Goal: Information Seeking & Learning: Find specific fact

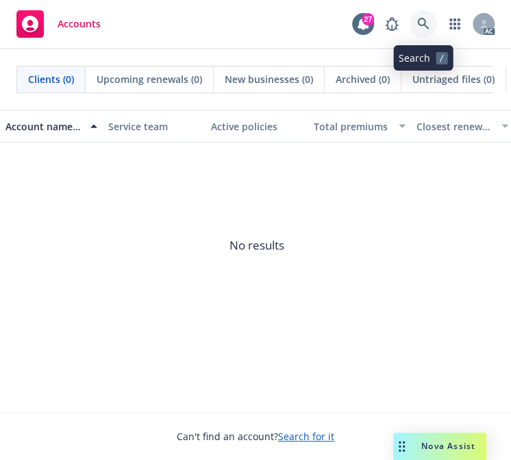
click at [426, 19] on icon at bounding box center [424, 24] width 12 height 12
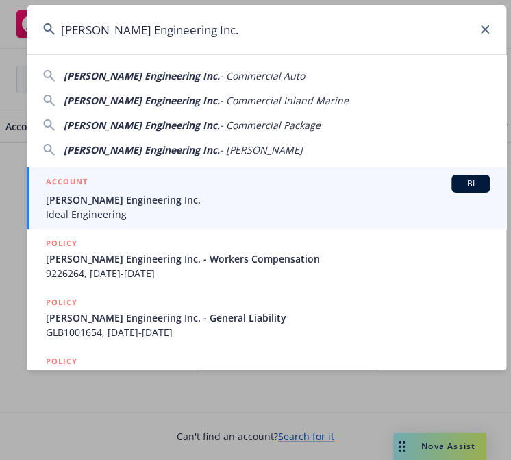
type input "[PERSON_NAME] Engineering Inc."
click at [136, 197] on span "[PERSON_NAME] Engineering Inc." at bounding box center [268, 200] width 444 height 14
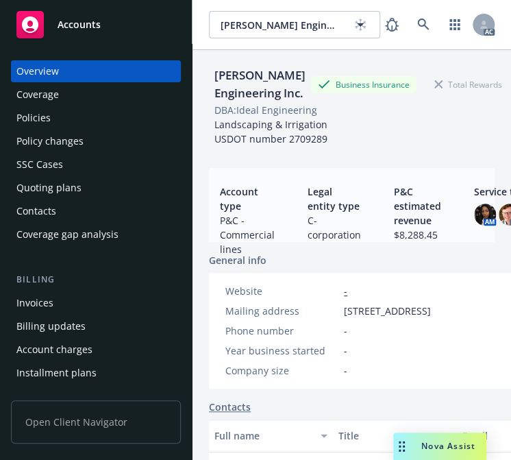
click at [38, 122] on div "Policies" at bounding box center [33, 118] width 34 height 22
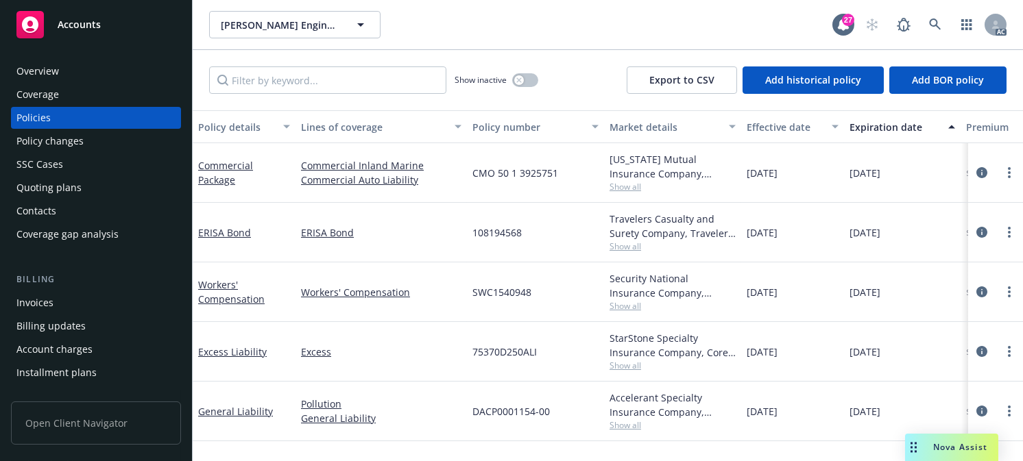
click at [511, 121] on div "Effective date" at bounding box center [785, 127] width 77 height 14
click at [511, 125] on div "Effective date" at bounding box center [785, 127] width 77 height 14
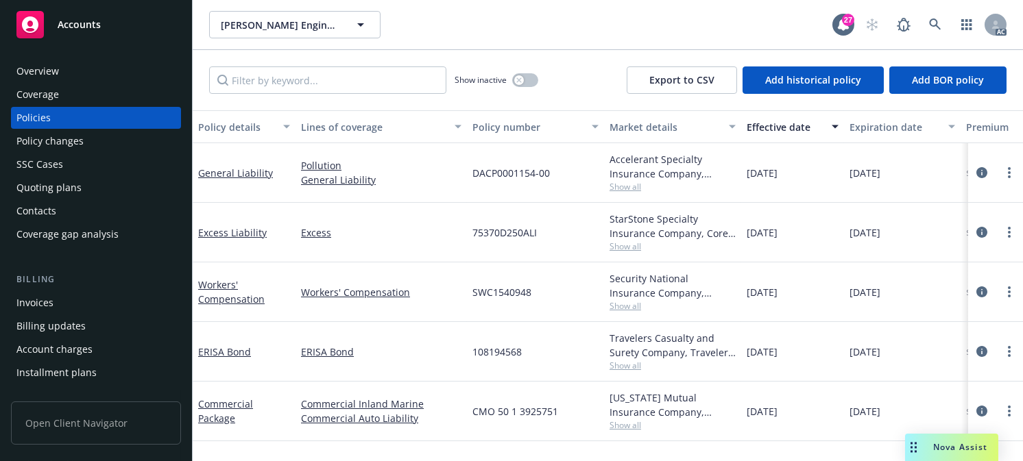
click at [511, 120] on div "Effective date" at bounding box center [785, 127] width 77 height 14
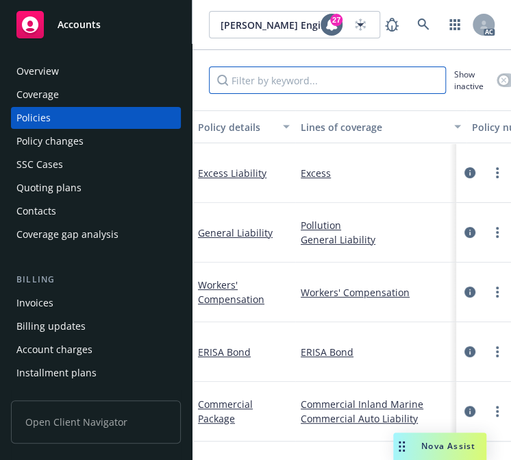
click at [314, 84] on input "Filter by keyword..." at bounding box center [327, 80] width 237 height 27
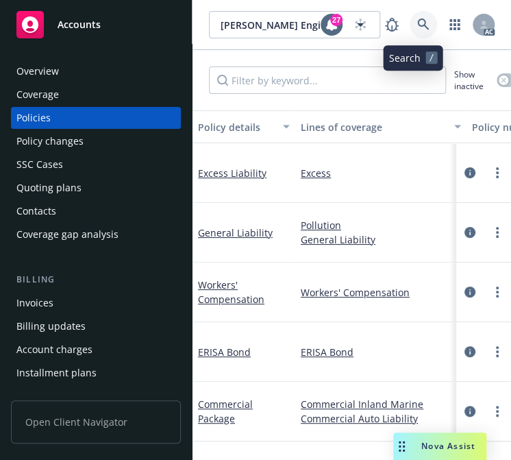
click at [418, 24] on icon at bounding box center [424, 25] width 12 height 12
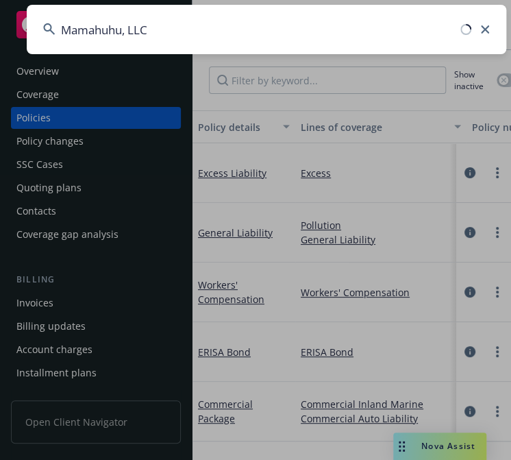
type input "Mamahuhu, LLC"
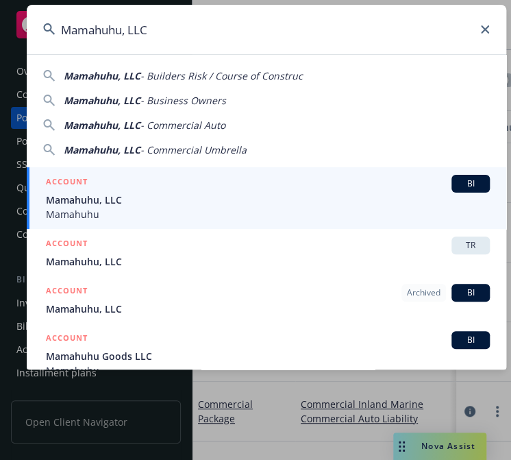
click at [88, 202] on span "Mamahuhu, LLC" at bounding box center [268, 200] width 444 height 14
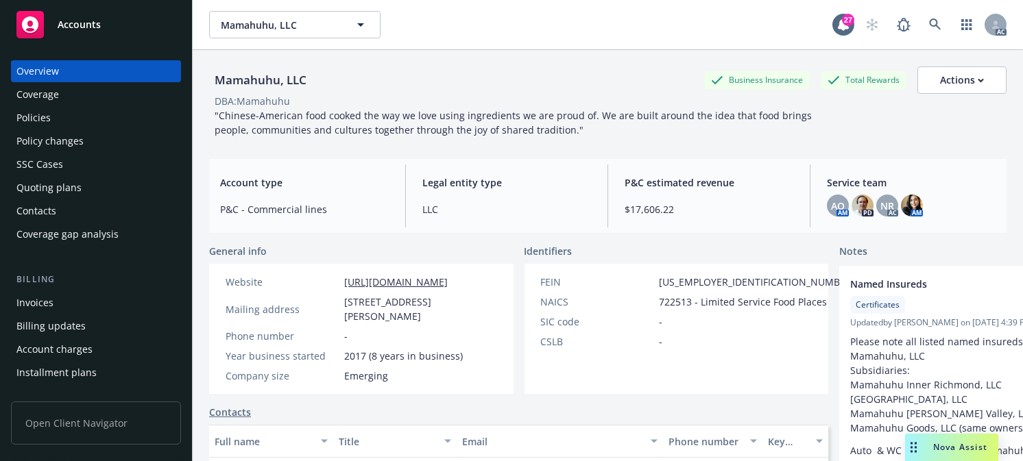
click at [49, 115] on div "Policies" at bounding box center [33, 118] width 34 height 22
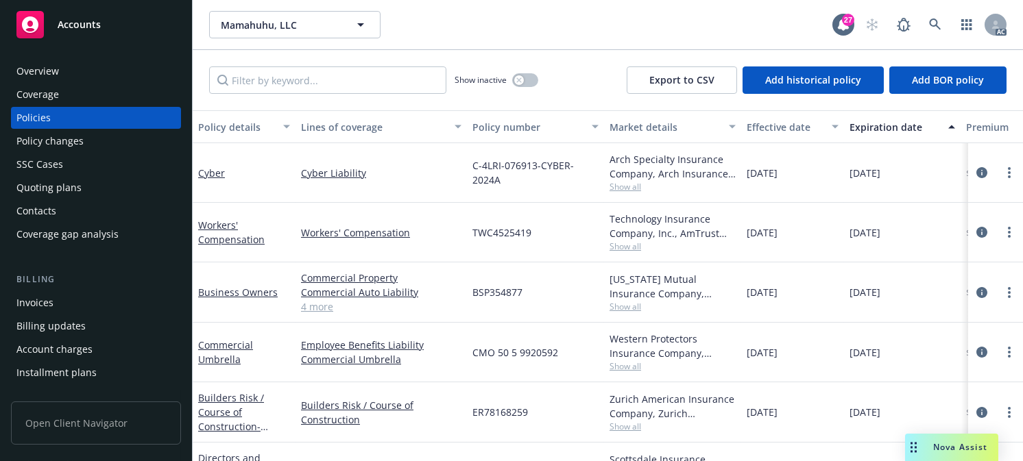
click at [511, 121] on div "Effective date" at bounding box center [785, 127] width 77 height 14
click at [511, 122] on div "Effective date" at bounding box center [785, 127] width 77 height 14
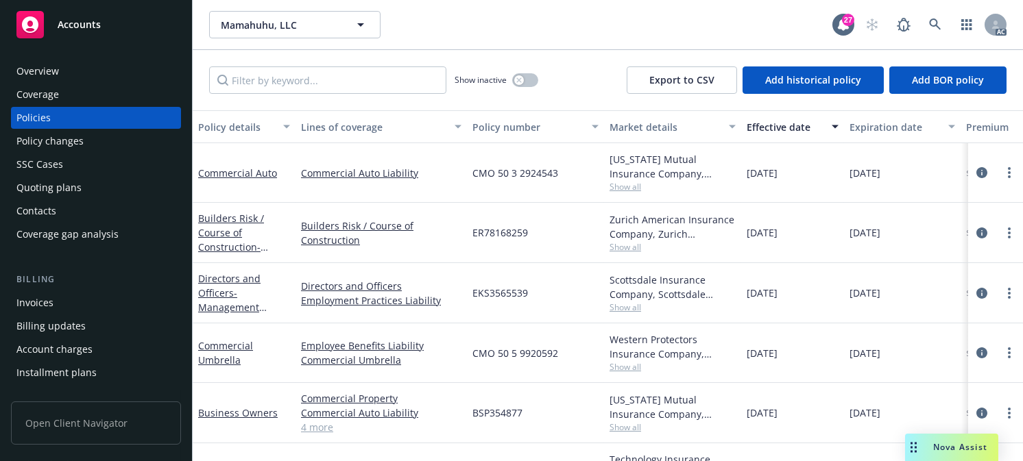
click at [511, 122] on div "Effective date" at bounding box center [785, 127] width 77 height 14
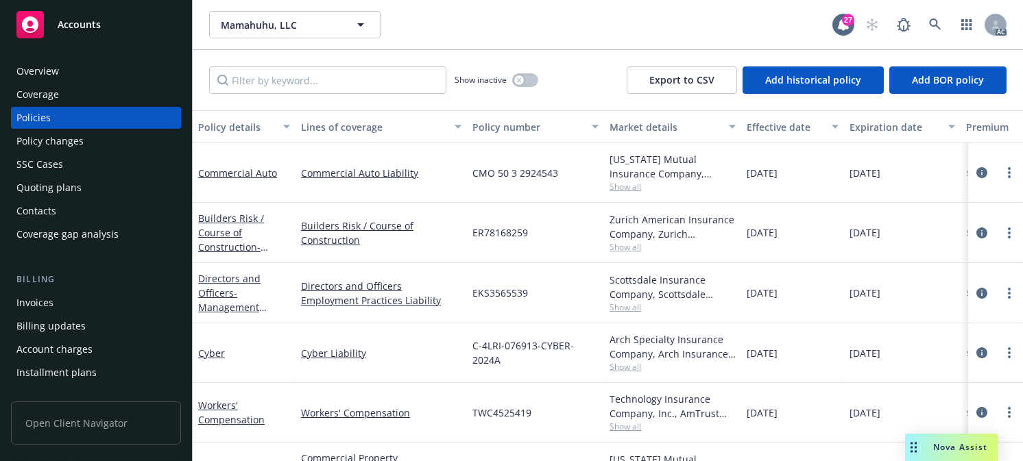
click at [511, 120] on div "Effective date" at bounding box center [785, 127] width 77 height 14
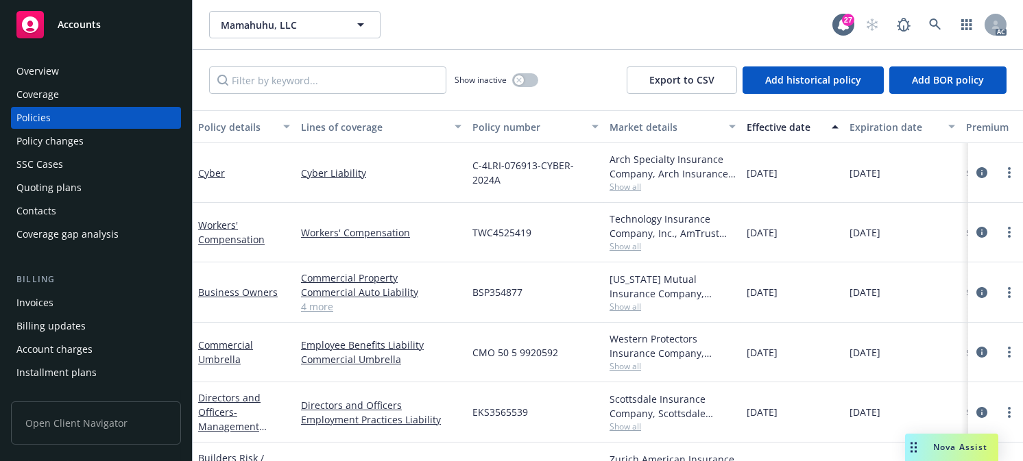
click at [511, 120] on div "Effective date" at bounding box center [785, 127] width 77 height 14
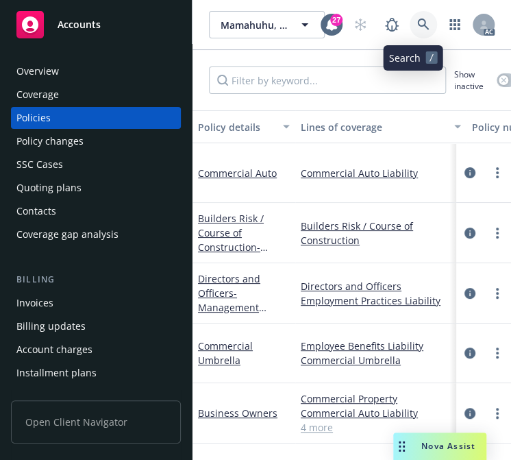
click at [411, 18] on link at bounding box center [423, 24] width 27 height 27
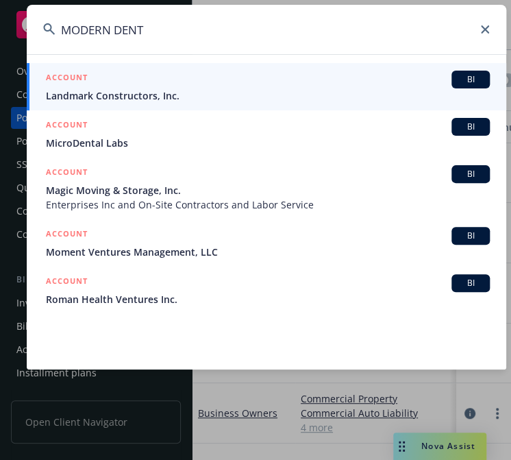
drag, startPoint x: 150, startPoint y: 24, endPoint x: -191, endPoint y: 42, distance: 341.9
click at [0, 42] on html "Accounts Overview Coverage Policies Policy changes SSC Cases Quoting plans Cont…" at bounding box center [255, 230] width 511 height 460
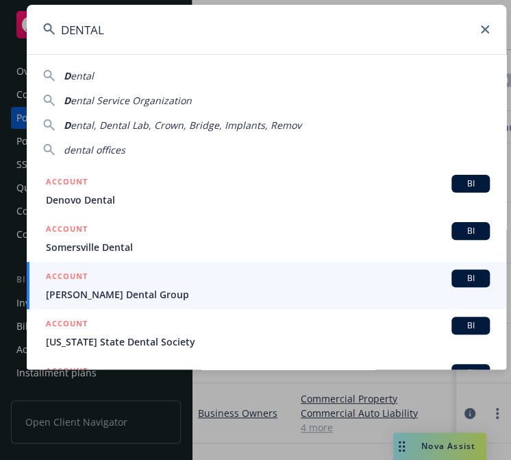
drag, startPoint x: 43, startPoint y: 22, endPoint x: 22, endPoint y: 22, distance: 20.6
click at [23, 22] on div "DENTAL D ental D ental Service Organization D ental, Dental Lab, Crown, Bridge,…" at bounding box center [255, 230] width 511 height 460
paste input "Modern Dental America Holding Inc"
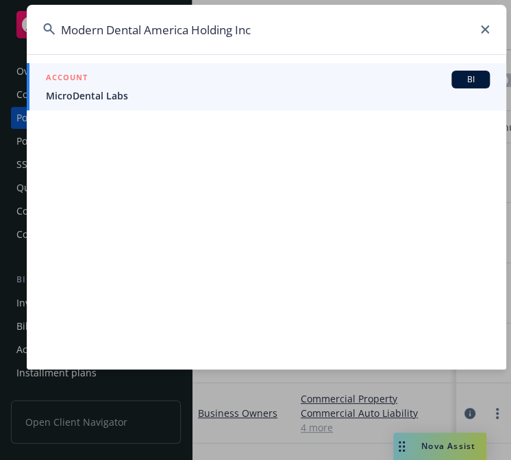
type input "Modern Dental America Holding Inc"
drag, startPoint x: 110, startPoint y: 97, endPoint x: 253, endPoint y: 140, distance: 149.0
click at [111, 97] on span "MicroDental Labs" at bounding box center [268, 95] width 444 height 14
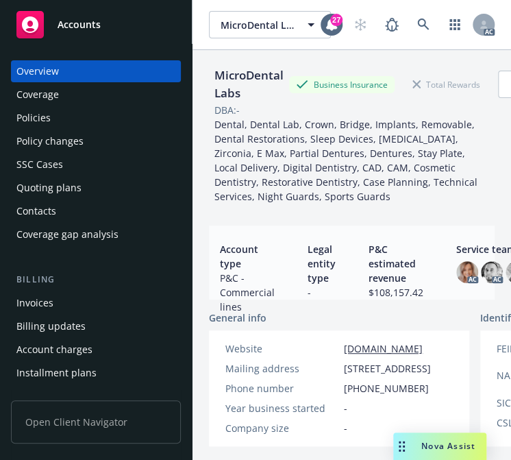
drag, startPoint x: 431, startPoint y: 1, endPoint x: 429, endPoint y: 45, distance: 43.9
drag, startPoint x: 429, startPoint y: 45, endPoint x: 127, endPoint y: 350, distance: 429.1
click at [127, 350] on div "Account charges" at bounding box center [95, 350] width 159 height 22
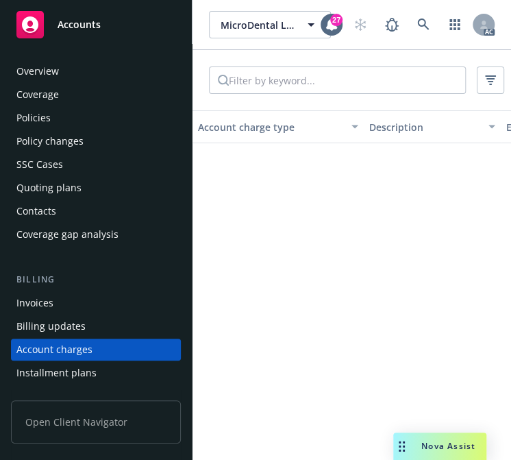
click at [51, 63] on div "Overview" at bounding box center [37, 71] width 43 height 22
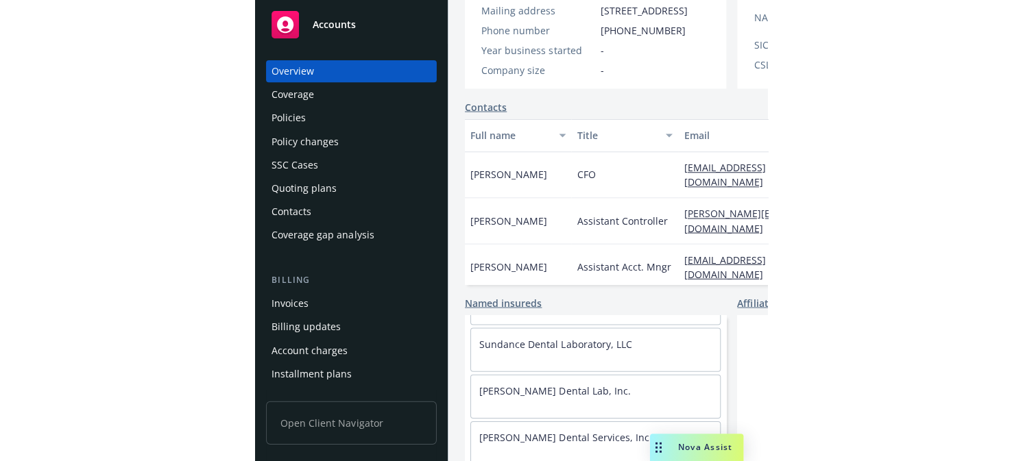
scroll to position [319, 0]
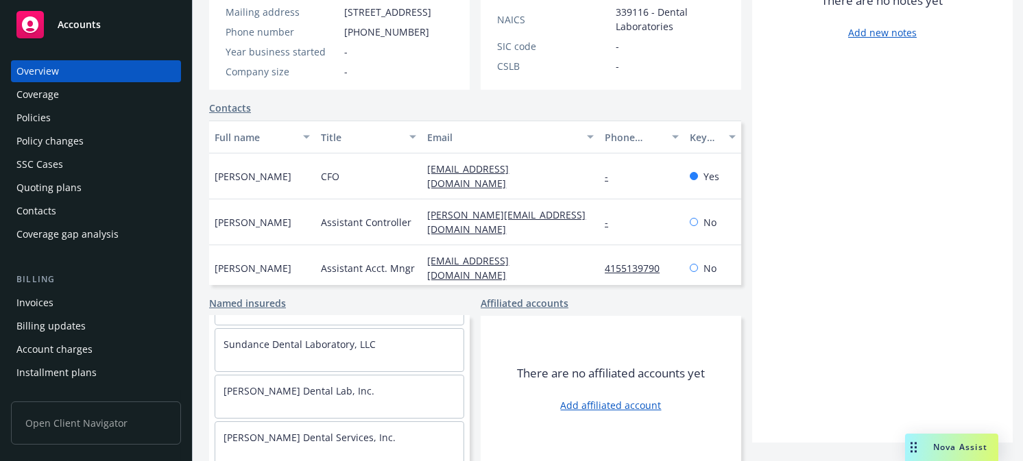
click at [38, 115] on div "Policies" at bounding box center [33, 118] width 34 height 22
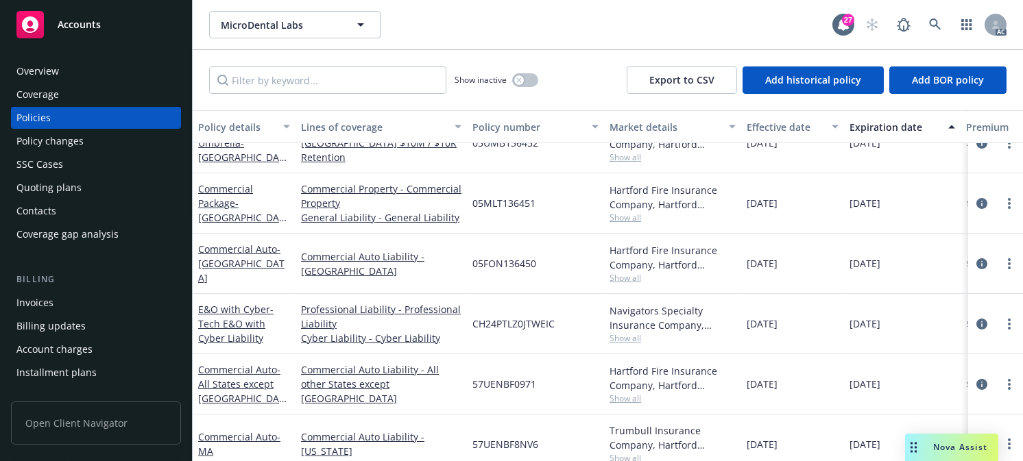
scroll to position [379, 0]
click at [507, 128] on div "Policy number" at bounding box center [527, 127] width 111 height 14
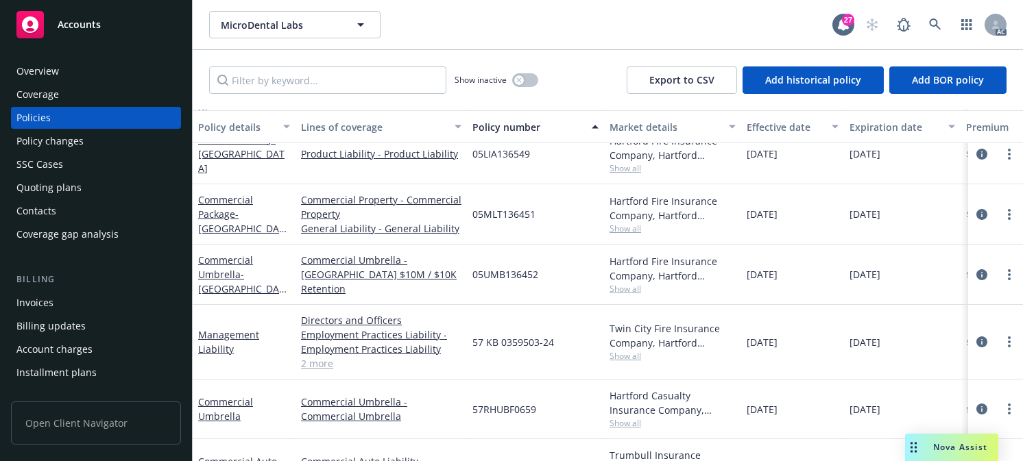
scroll to position [0, 0]
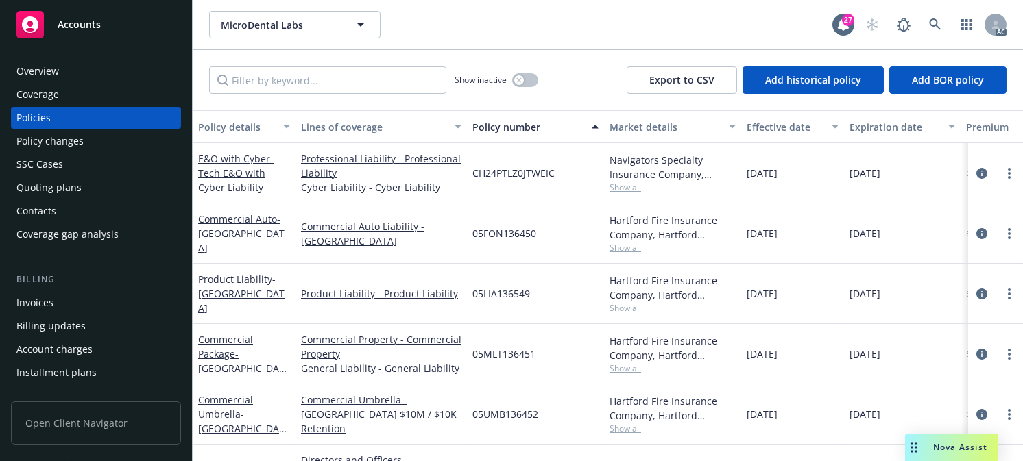
click at [76, 69] on div "Overview" at bounding box center [95, 71] width 159 height 22
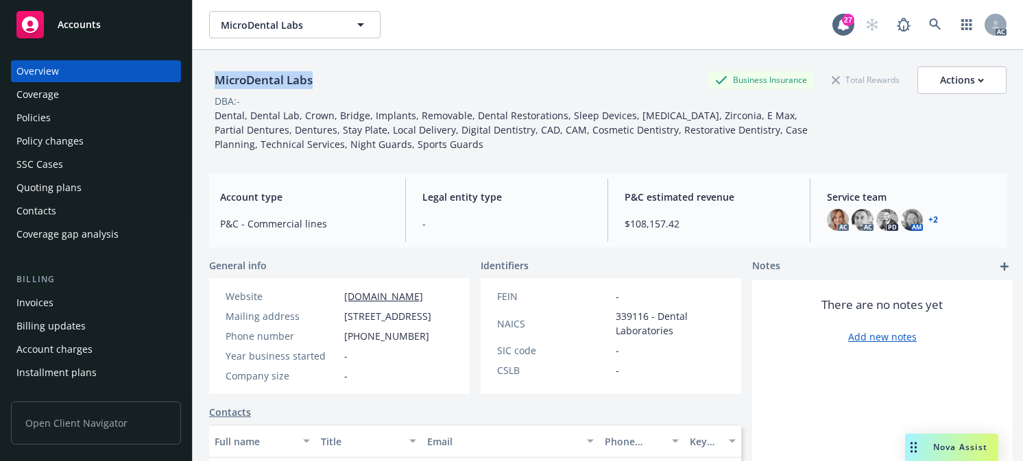
drag, startPoint x: 326, startPoint y: 80, endPoint x: 215, endPoint y: 74, distance: 111.9
click at [215, 74] on div "MicroDental Labs Business Insurance Total Rewards Actions" at bounding box center [607, 80] width 797 height 27
copy div "MicroDental Labs"
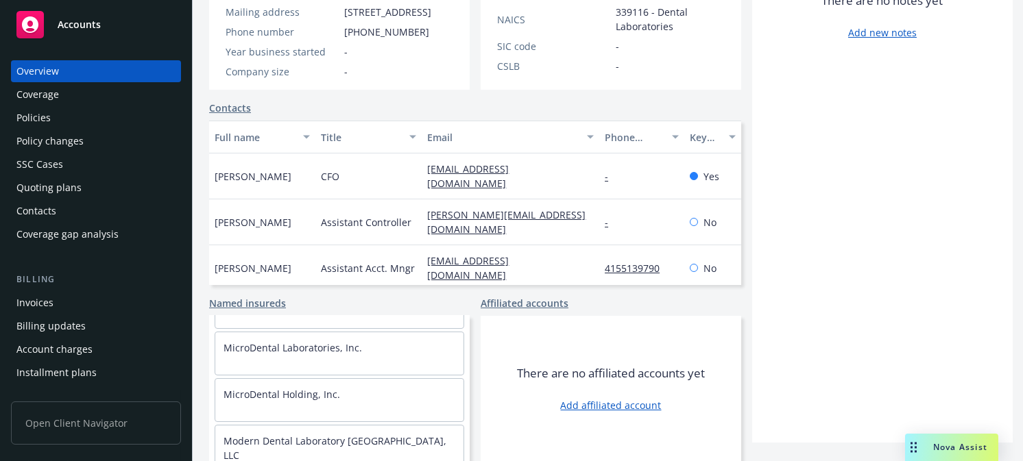
scroll to position [754, 0]
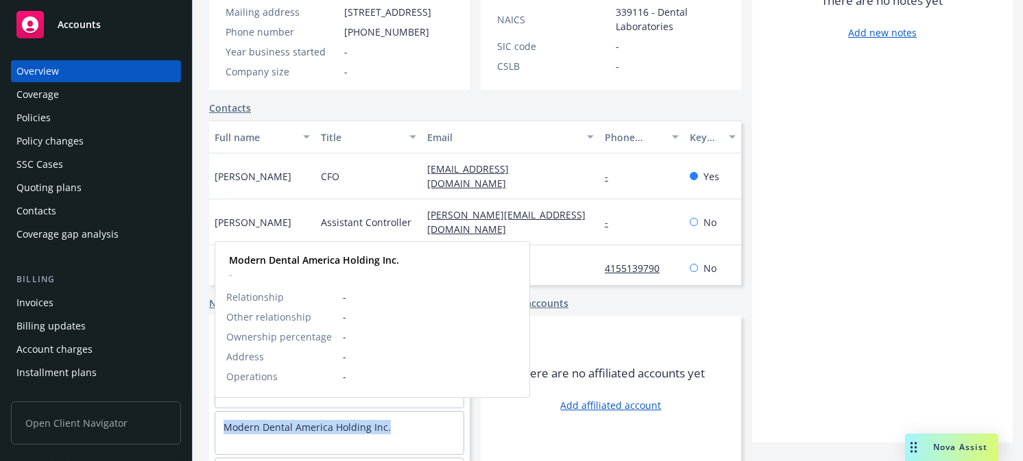
drag, startPoint x: 394, startPoint y: 424, endPoint x: 217, endPoint y: 413, distance: 176.5
click at [217, 413] on div "Modern Dental America Holding Inc." at bounding box center [339, 427] width 248 height 31
copy link "Modern Dental America Holding Inc."
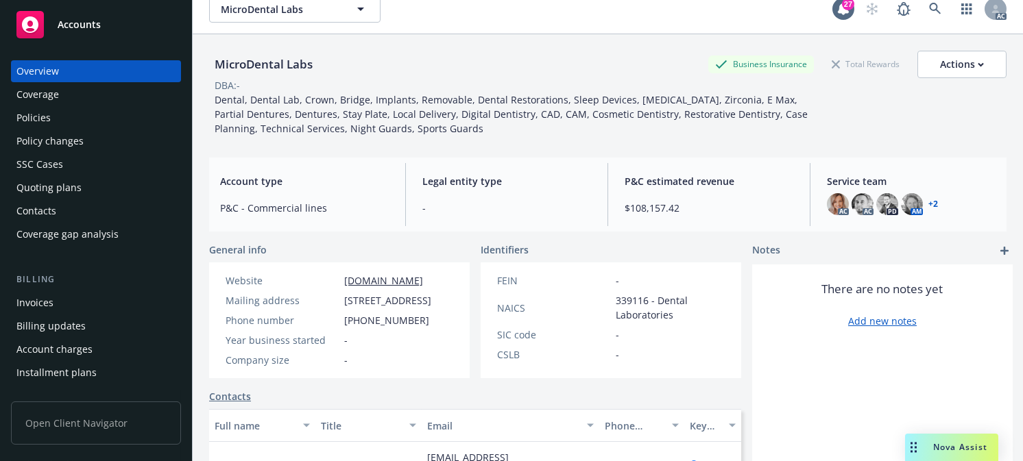
scroll to position [0, 0]
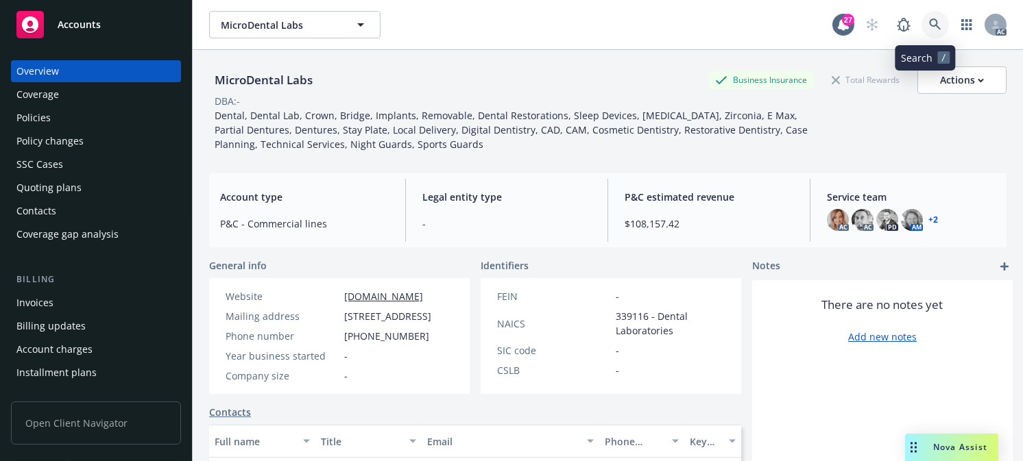
click at [511, 23] on icon at bounding box center [935, 25] width 12 height 12
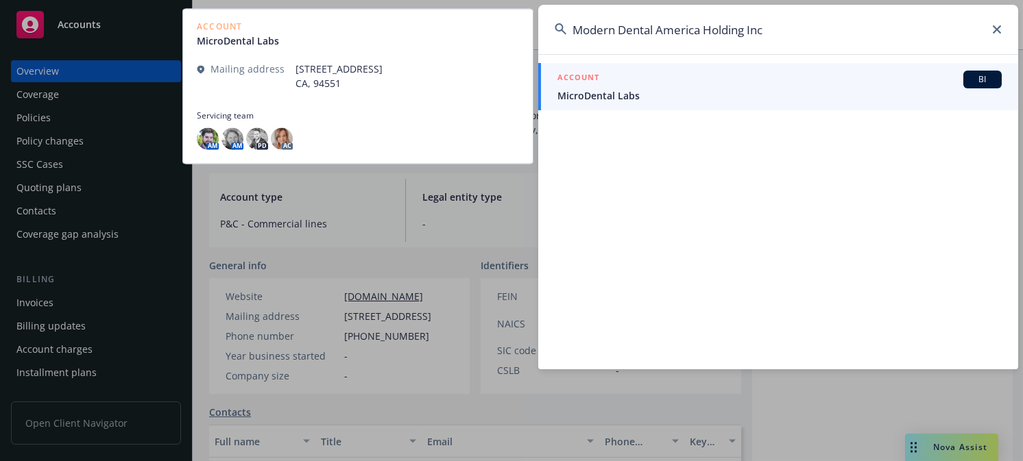
type input "Modern Dental America Holding Inc"
click at [511, 92] on span "MicroDental Labs" at bounding box center [779, 95] width 444 height 14
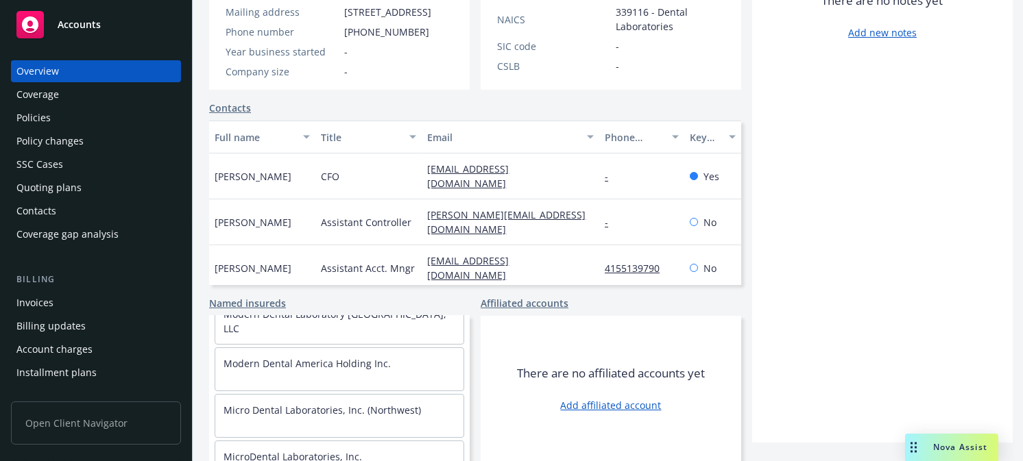
scroll to position [935, 0]
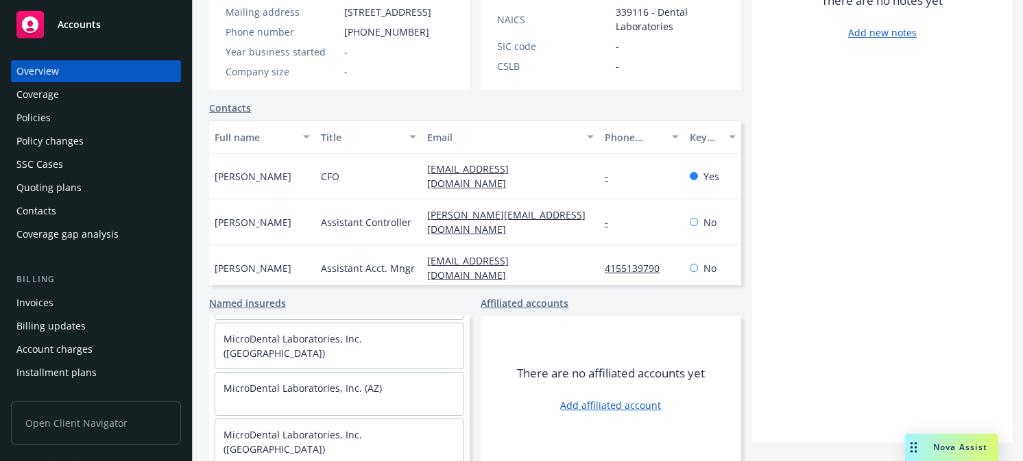
drag, startPoint x: 36, startPoint y: 115, endPoint x: 45, endPoint y: 95, distance: 22.2
click at [36, 115] on div "Policies" at bounding box center [33, 118] width 34 height 22
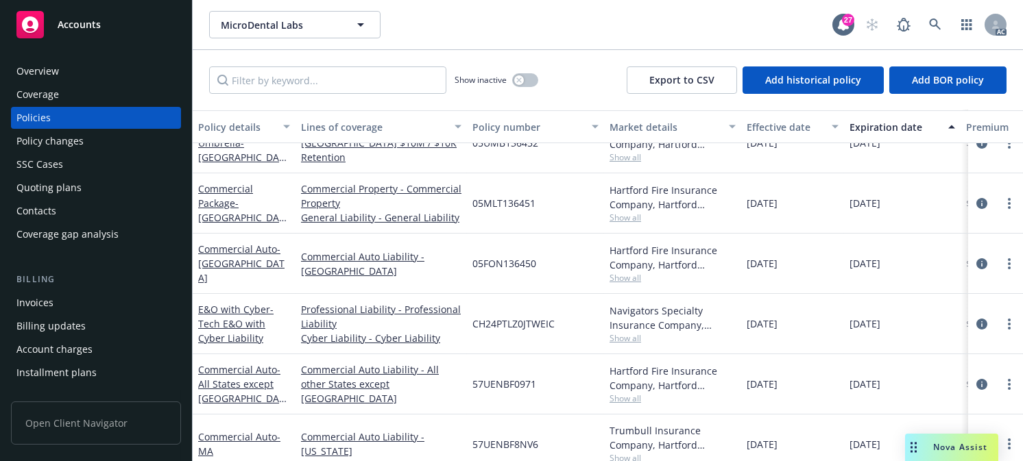
scroll to position [379, 0]
click at [511, 22] on icon at bounding box center [935, 25] width 12 height 12
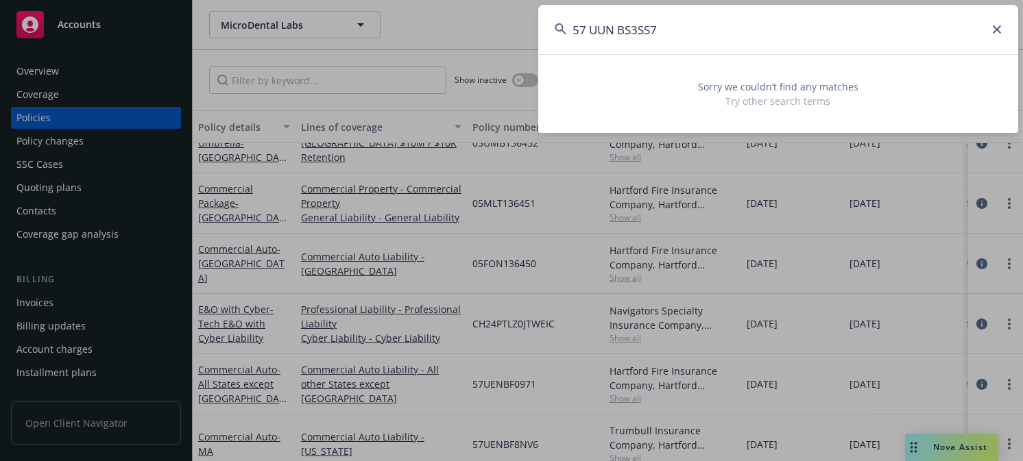
drag, startPoint x: 617, startPoint y: 24, endPoint x: 627, endPoint y: 56, distance: 33.6
click at [511, 30] on input "57 UUN BS3SS7" at bounding box center [778, 29] width 480 height 49
drag, startPoint x: 589, startPoint y: 26, endPoint x: 595, endPoint y: 38, distance: 13.8
click at [511, 29] on input "57 UUNBS3SS7" at bounding box center [778, 29] width 480 height 49
click at [511, 26] on input "57UUNBS3SS7" at bounding box center [778, 29] width 480 height 49
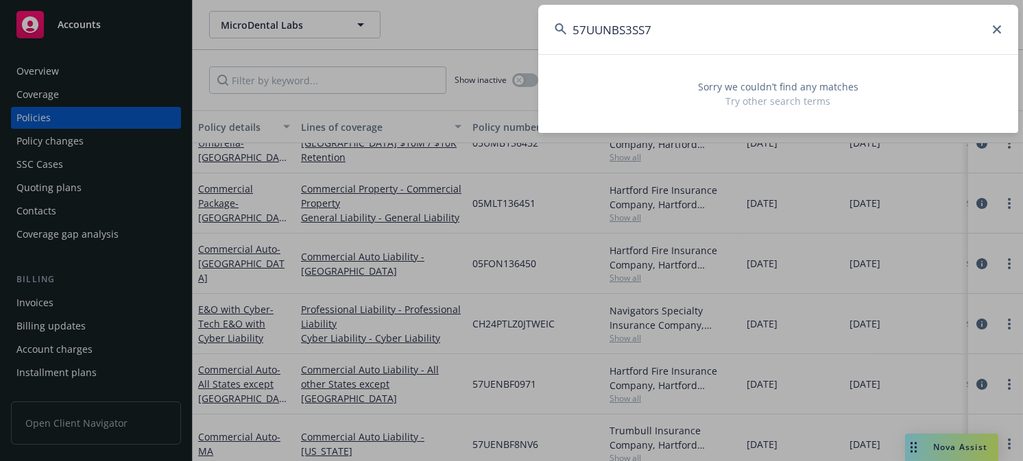
type input "57UUNBS3SS7"
